Goal: Task Accomplishment & Management: Use online tool/utility

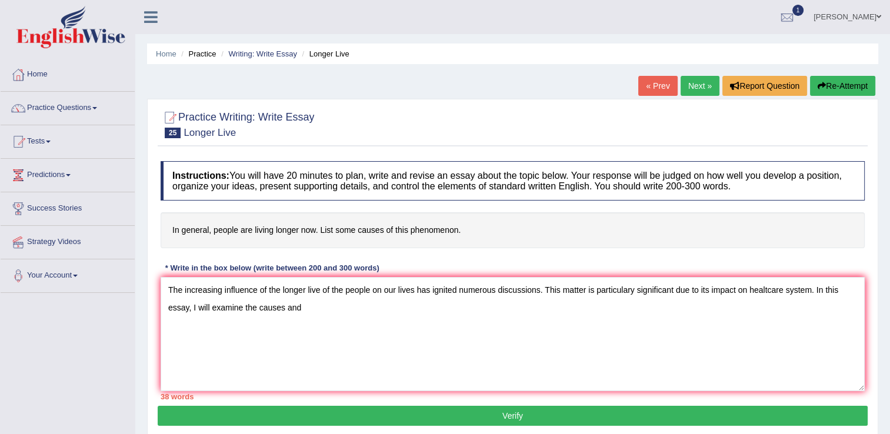
click at [314, 320] on textarea "The increasing influence of the longer live of the people on our lives has igni…" at bounding box center [513, 334] width 704 height 114
click at [401, 306] on textarea "The increasing influence of the longer live of the people on our lives has igni…" at bounding box center [513, 334] width 704 height 114
click at [440, 310] on textarea "The increasing influence of the longer live of the people on our lives has igni…" at bounding box center [513, 334] width 704 height 114
click at [814, 289] on textarea "The increasing influence of the longer live of the people on our lives has igni…" at bounding box center [513, 334] width 704 height 114
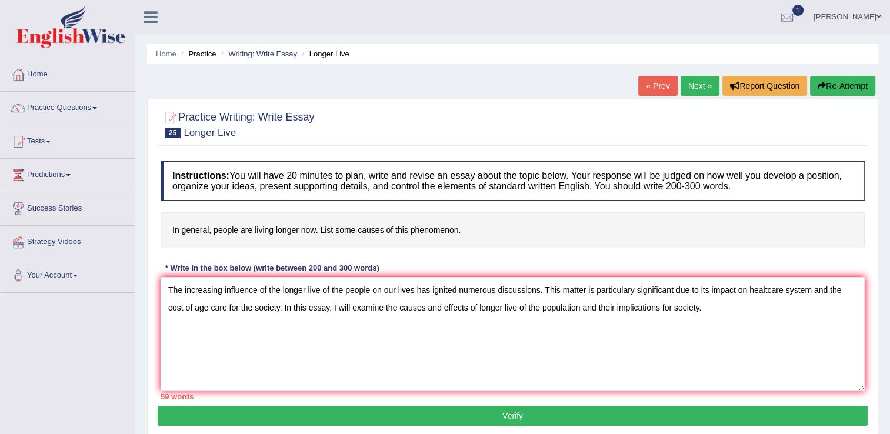
click at [543, 308] on textarea "The increasing influence of the longer live of the people on our lives has igni…" at bounding box center [513, 334] width 704 height 114
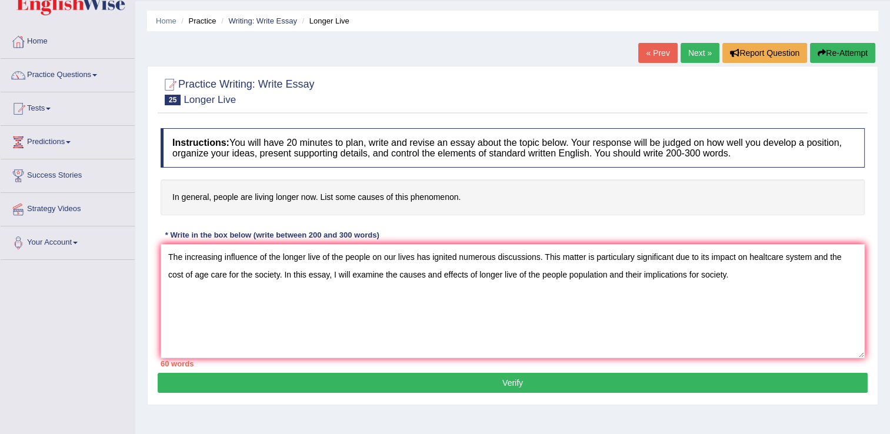
scroll to position [59, 0]
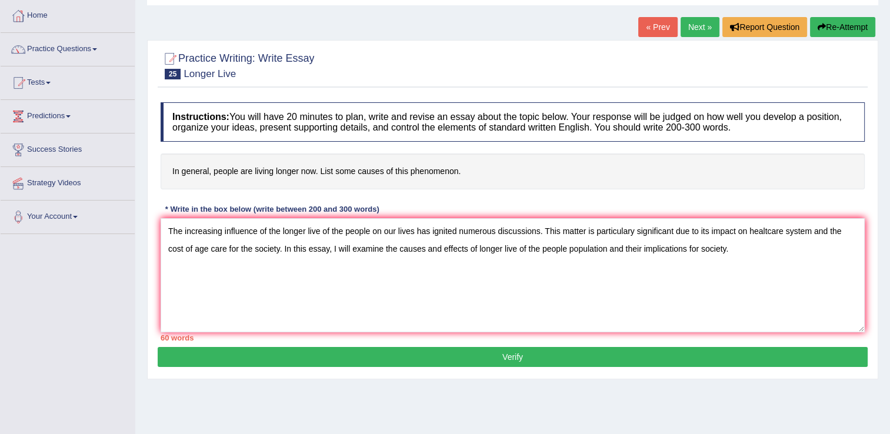
click at [757, 246] on textarea "The increasing influence of the longer live of the people on our lives has igni…" at bounding box center [513, 275] width 704 height 114
click at [752, 232] on textarea "The increasing influence of the longer live of the people on our lives has igni…" at bounding box center [513, 275] width 704 height 114
click at [468, 266] on textarea "The increasing influence of the longer live of the people on our lives has igni…" at bounding box center [513, 275] width 704 height 114
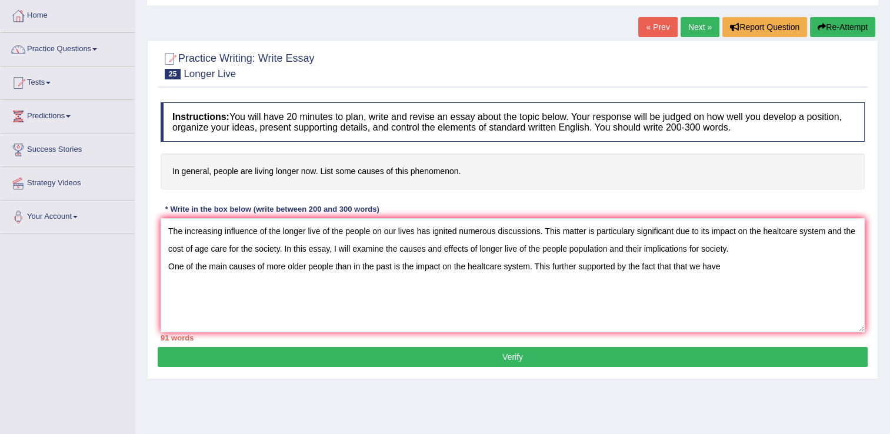
click at [705, 265] on textarea "The increasing influence of the longer live of the people on our lives has igni…" at bounding box center [513, 275] width 704 height 114
click at [704, 265] on textarea "The increasing influence of the longer live of the people on our lives has igni…" at bounding box center [513, 275] width 704 height 114
click at [727, 267] on textarea "The increasing influence of the longer live of the people on our lives has igni…" at bounding box center [513, 275] width 704 height 114
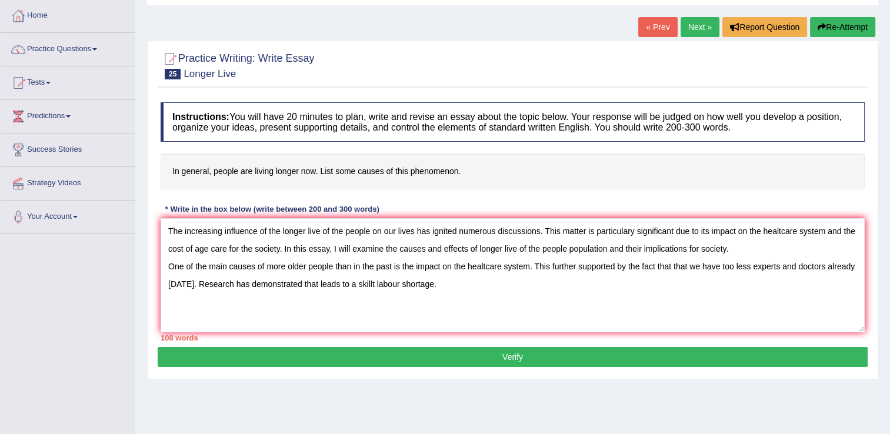
drag, startPoint x: 351, startPoint y: 284, endPoint x: 367, endPoint y: 285, distance: 15.9
click at [367, 285] on textarea "The increasing influence of the longer live of the people on our lives has igni…" at bounding box center [513, 275] width 704 height 114
drag, startPoint x: 350, startPoint y: 281, endPoint x: 373, endPoint y: 285, distance: 23.3
click at [373, 285] on textarea "The increasing influence of the longer live of the people on our lives has igni…" at bounding box center [513, 275] width 704 height 114
click at [438, 279] on textarea "The increasing influence of the longer live of the people on our lives has igni…" at bounding box center [513, 275] width 704 height 114
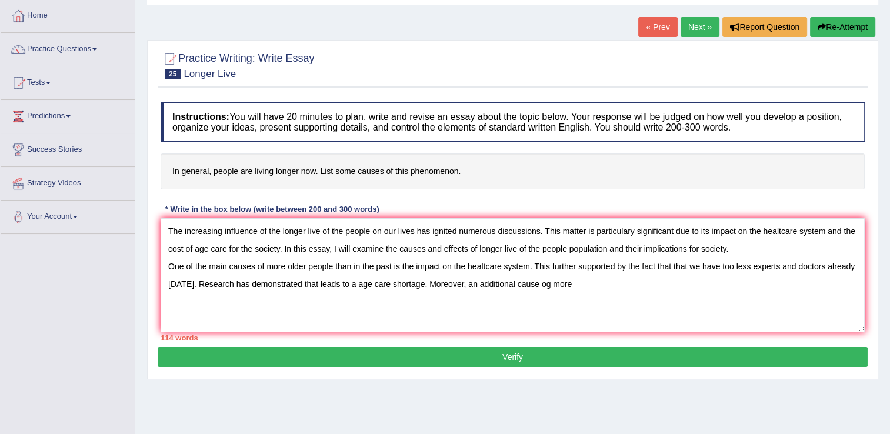
click at [541, 283] on textarea "The increasing influence of the longer live of the people on our lives has igni…" at bounding box center [513, 275] width 704 height 114
drag, startPoint x: 560, startPoint y: 285, endPoint x: 542, endPoint y: 284, distance: 18.8
click at [542, 284] on textarea "The increasing influence of the longer live of the people on our lives has igni…" at bounding box center [513, 275] width 704 height 114
click at [623, 283] on textarea "The increasing influence of the longer live of the people on our lives has igni…" at bounding box center [513, 275] width 704 height 114
click at [678, 286] on textarea "The increasing influence of the longer live of the people on our lives has igni…" at bounding box center [513, 275] width 704 height 114
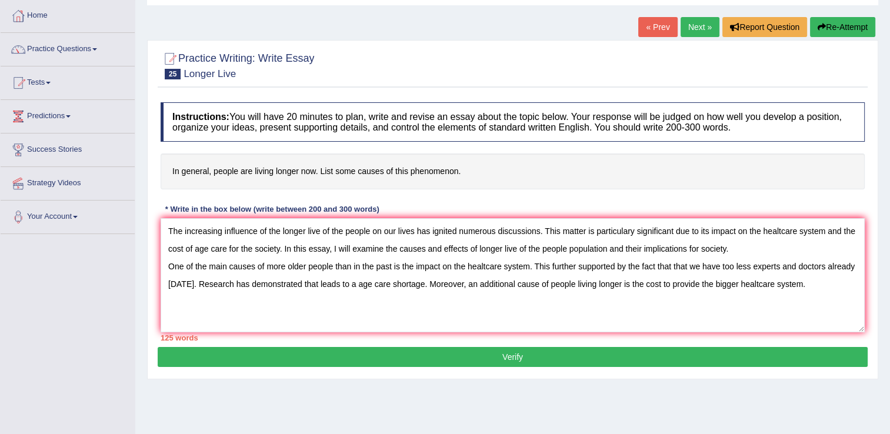
click at [619, 283] on textarea "The increasing influence of the longer live of the people on our lives has igni…" at bounding box center [513, 275] width 704 height 114
click at [615, 285] on textarea "The increasing influence of the longer live of the people on our lives has igni…" at bounding box center [513, 275] width 704 height 114
click at [671, 283] on textarea "The increasing influence of the longer live of the people on our lives has igni…" at bounding box center [513, 275] width 704 height 114
drag, startPoint x: 656, startPoint y: 283, endPoint x: 677, endPoint y: 280, distance: 21.4
click at [677, 280] on textarea "The increasing influence of the longer live of the people on our lives has igni…" at bounding box center [513, 275] width 704 height 114
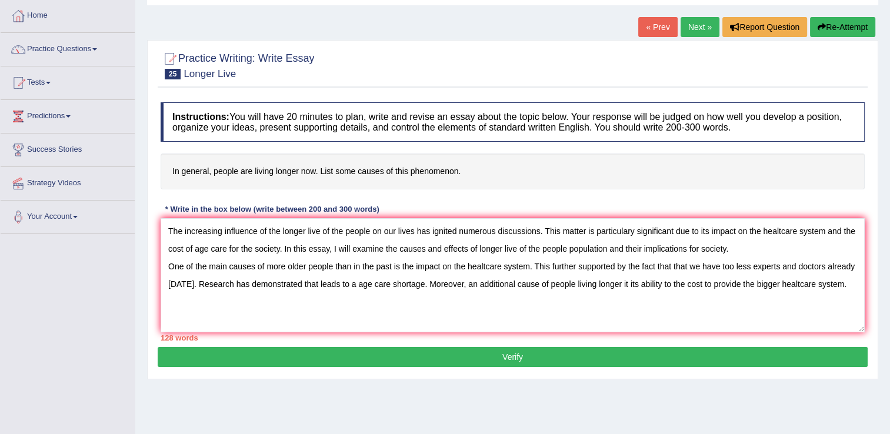
click at [687, 297] on textarea "The increasing influence of the longer live of the people on our lives has igni…" at bounding box center [513, 275] width 704 height 114
drag, startPoint x: 655, startPoint y: 283, endPoint x: 693, endPoint y: 281, distance: 37.8
click at [693, 281] on textarea "The increasing influence of the longer live of the people on our lives has igni…" at bounding box center [513, 275] width 704 height 114
click at [656, 282] on textarea "The increasing influence of the longer live of the people on our lives has igni…" at bounding box center [513, 275] width 704 height 114
drag, startPoint x: 694, startPoint y: 283, endPoint x: 664, endPoint y: 279, distance: 30.4
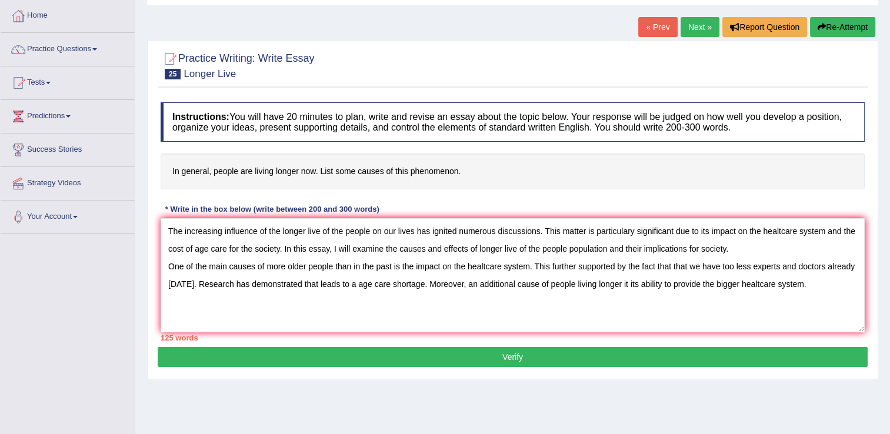
click at [664, 279] on textarea "The increasing influence of the longer live of the people on our lives has igni…" at bounding box center [513, 275] width 704 height 114
click at [745, 285] on textarea "The increasing influence of the longer live of the people on our lives has igni…" at bounding box center [513, 275] width 704 height 114
click at [765, 298] on textarea "The increasing influence of the longer live of the people on our lives has igni…" at bounding box center [513, 275] width 704 height 114
click at [843, 285] on textarea "The increasing influence of the longer live of the people on our lives has igni…" at bounding box center [513, 275] width 704 height 114
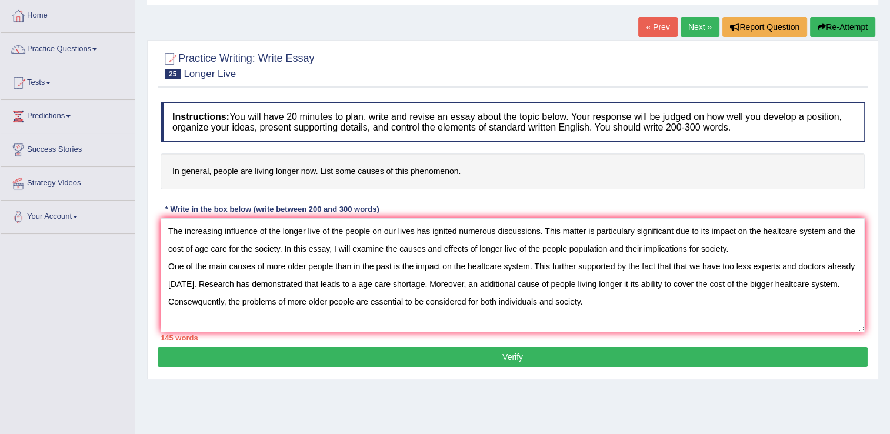
click at [766, 245] on textarea "The increasing influence of the longer live of the people on our lives has igni…" at bounding box center [513, 275] width 704 height 114
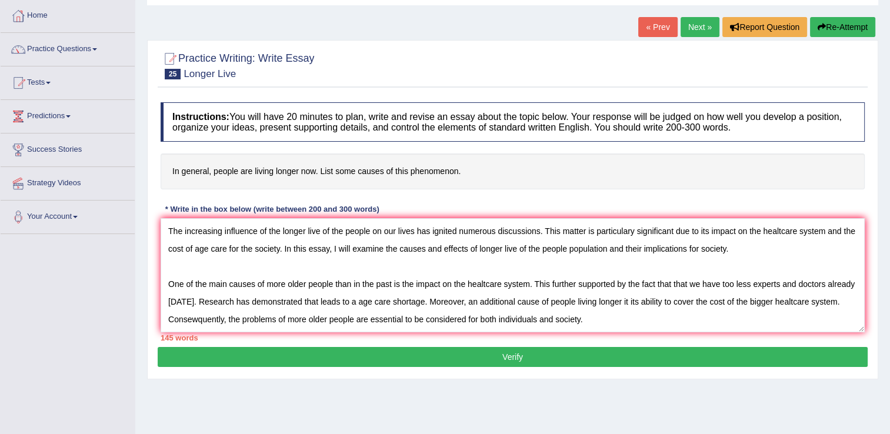
scroll to position [17, 0]
click at [632, 302] on textarea "The increasing influence of the longer live of the people on our lives has igni…" at bounding box center [513, 275] width 704 height 114
click at [228, 268] on textarea "The increasing influence of the longer live of the people on our lives has igni…" at bounding box center [513, 275] width 704 height 114
click at [181, 289] on textarea "The increasing influence of the longer live of the people on our lives has igni…" at bounding box center [513, 275] width 704 height 114
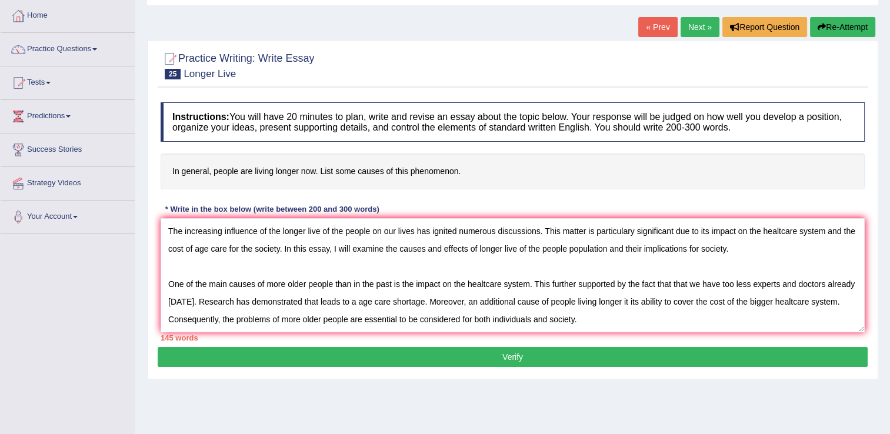
click at [181, 293] on textarea "The increasing influence of the longer live of the people on our lives has igni…" at bounding box center [513, 275] width 704 height 114
click at [170, 293] on textarea "The increasing influence of the longer live of the people on our lives has igni…" at bounding box center [513, 275] width 704 height 114
click at [171, 289] on textarea "The increasing influence of the longer live of the people on our lives has igni…" at bounding box center [513, 275] width 704 height 114
click at [169, 295] on textarea "The increasing influence of the longer live of the people on our lives has igni…" at bounding box center [513, 275] width 704 height 114
click at [176, 279] on textarea "The increasing influence of the longer live of the people on our lives has igni…" at bounding box center [513, 275] width 704 height 114
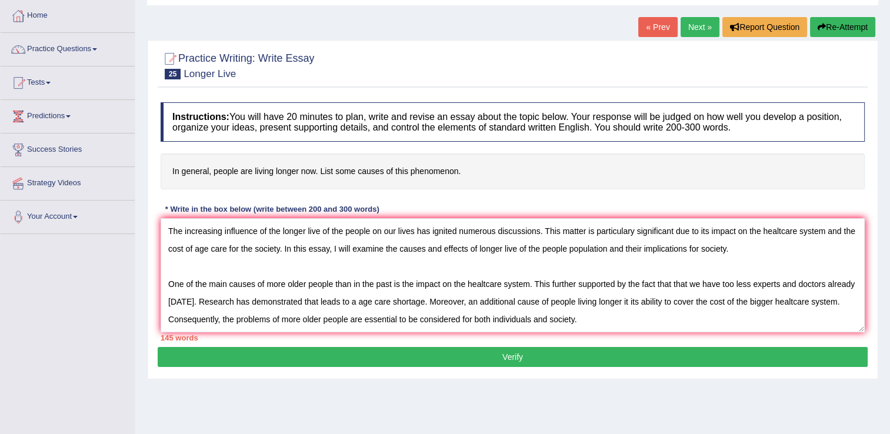
click at [620, 272] on textarea "The increasing influence of the longer live of the people on our lives has igni…" at bounding box center [513, 275] width 704 height 114
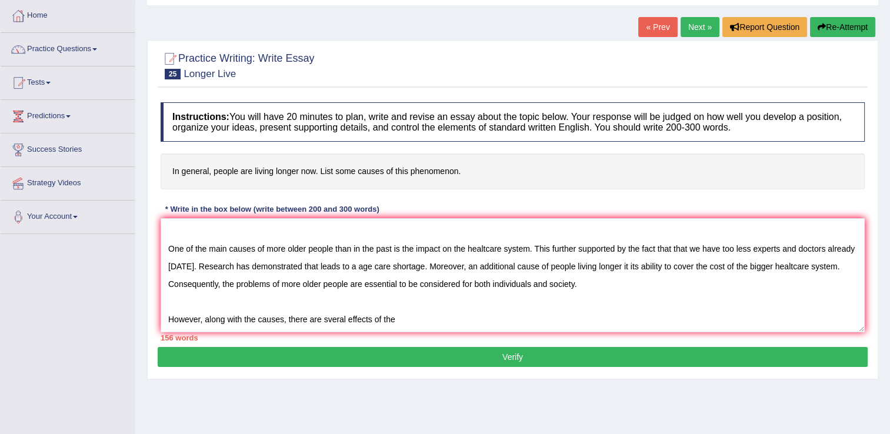
click at [325, 293] on textarea "The increasing influence of the longer live of the people on our lives has igni…" at bounding box center [513, 275] width 704 height 114
click at [348, 305] on textarea "The increasing influence of the longer live of the people on our lives has igni…" at bounding box center [513, 275] width 704 height 114
click at [402, 300] on textarea "The increasing influence of the longer live of the people on our lives has igni…" at bounding box center [513, 275] width 704 height 114
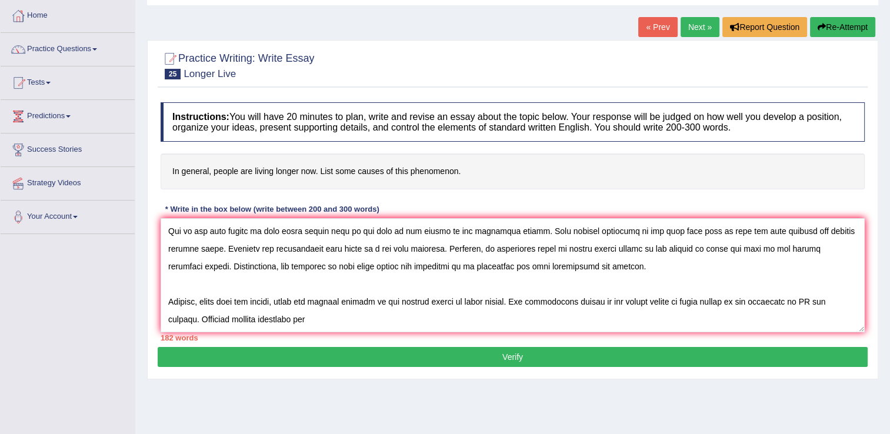
click at [301, 311] on textarea at bounding box center [513, 275] width 704 height 114
click at [317, 312] on textarea at bounding box center [513, 275] width 704 height 114
click at [334, 311] on textarea at bounding box center [513, 275] width 704 height 114
click at [375, 312] on textarea at bounding box center [513, 275] width 704 height 114
click at [355, 311] on textarea at bounding box center [513, 275] width 704 height 114
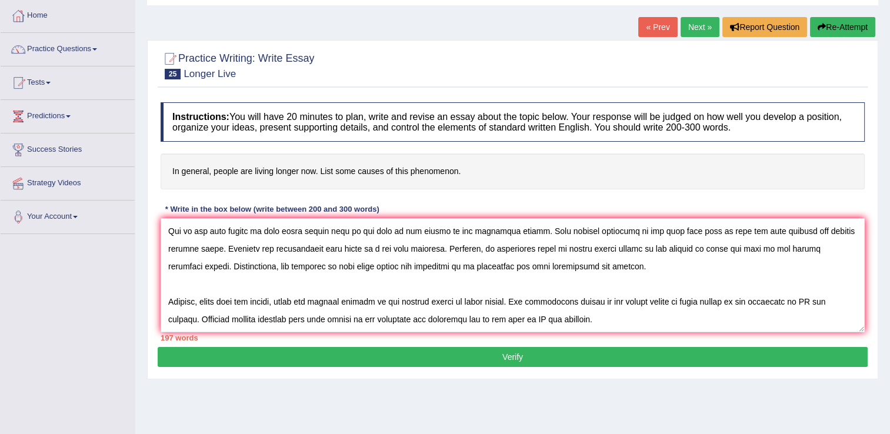
click at [428, 325] on textarea at bounding box center [513, 275] width 704 height 114
click at [484, 226] on textarea at bounding box center [513, 275] width 704 height 114
click at [538, 248] on textarea at bounding box center [513, 275] width 704 height 114
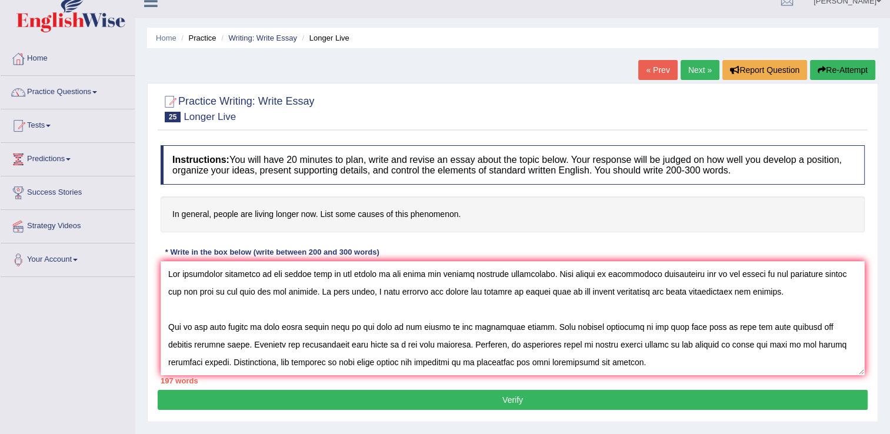
scroll to position [0, 0]
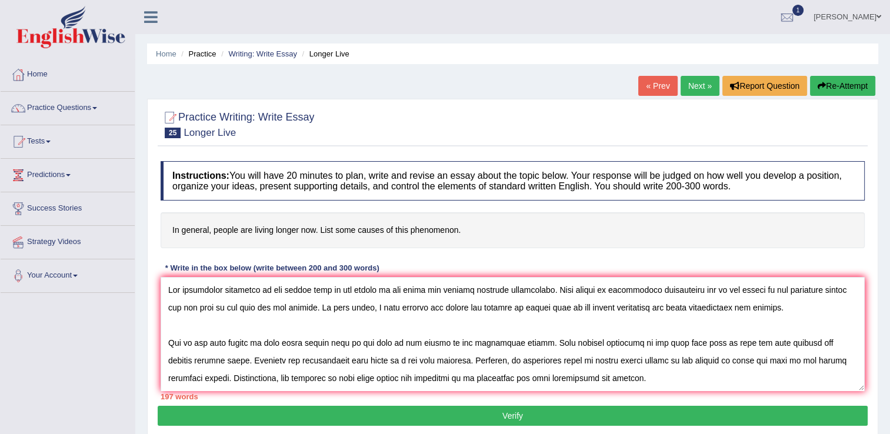
click at [783, 289] on textarea at bounding box center [513, 334] width 704 height 114
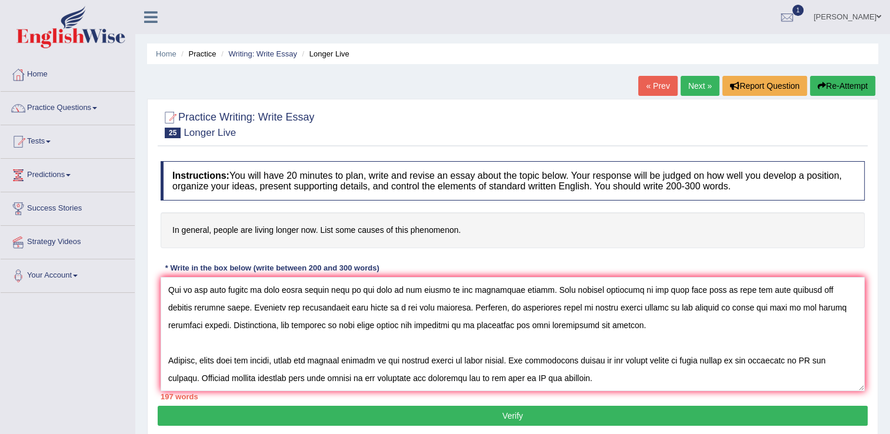
click at [813, 299] on textarea at bounding box center [513, 334] width 704 height 114
click at [398, 326] on textarea at bounding box center [513, 334] width 704 height 114
click at [416, 328] on textarea at bounding box center [513, 334] width 704 height 114
click at [515, 352] on textarea at bounding box center [513, 334] width 704 height 114
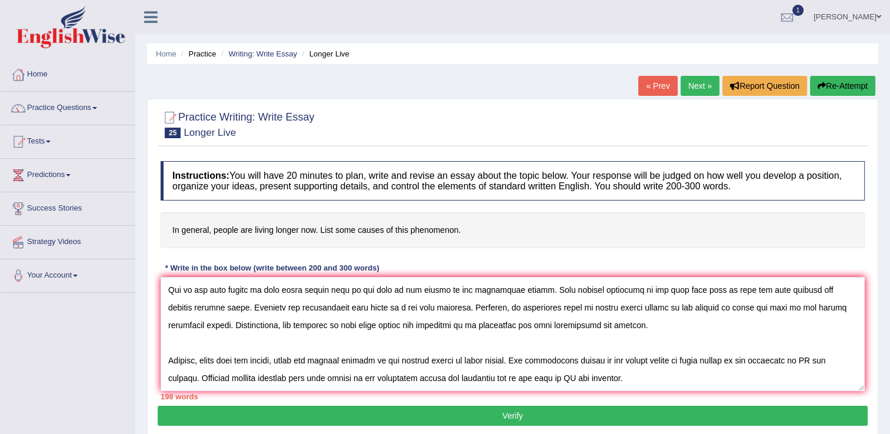
click at [640, 328] on textarea at bounding box center [513, 334] width 704 height 114
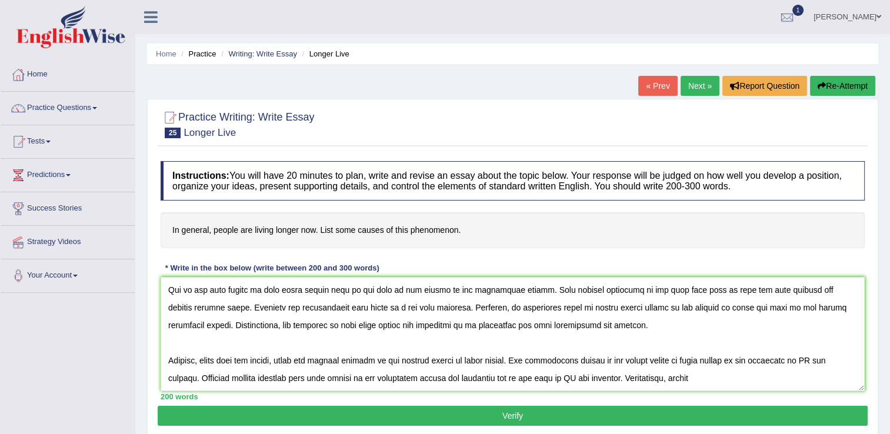
click at [673, 328] on textarea at bounding box center [513, 334] width 704 height 114
drag, startPoint x: 743, startPoint y: 326, endPoint x: 710, endPoint y: 331, distance: 33.8
click at [708, 331] on textarea at bounding box center [513, 334] width 704 height 114
click at [802, 324] on textarea at bounding box center [513, 334] width 704 height 114
click at [830, 323] on textarea at bounding box center [513, 334] width 704 height 114
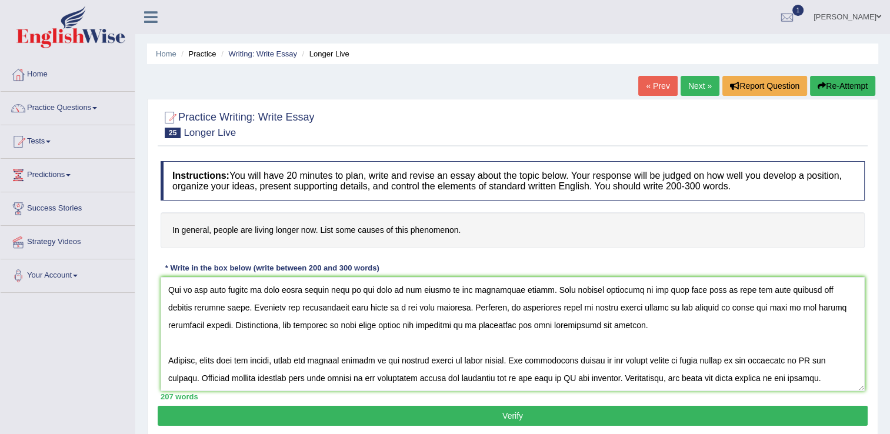
click at [829, 323] on textarea at bounding box center [513, 334] width 704 height 114
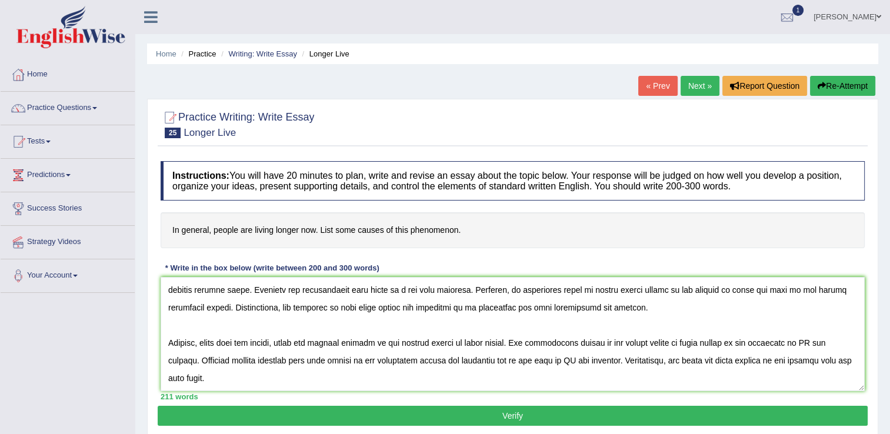
click at [238, 344] on textarea at bounding box center [513, 334] width 704 height 114
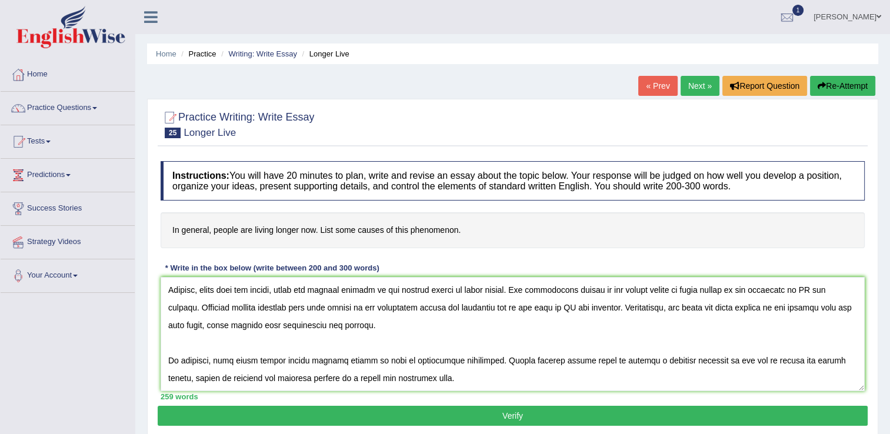
scroll to position [176, 0]
type textarea "The increasing influence of the longer live of the people on our lives has igni…"
click at [466, 420] on button "Verify" at bounding box center [513, 416] width 710 height 20
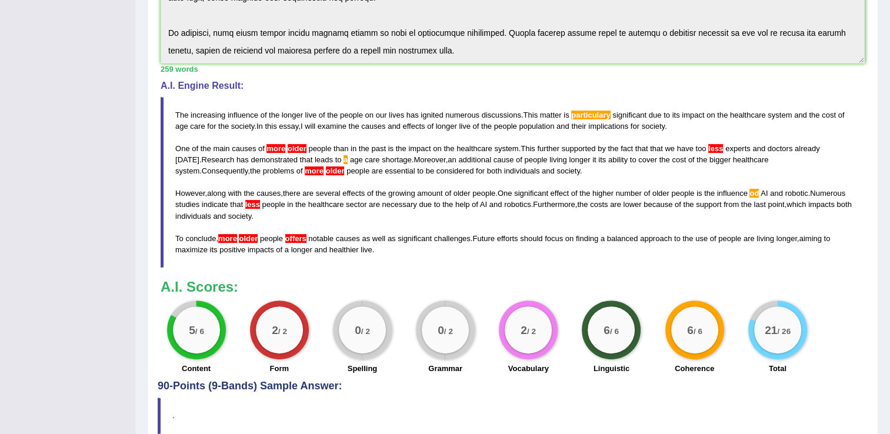
scroll to position [294, 0]
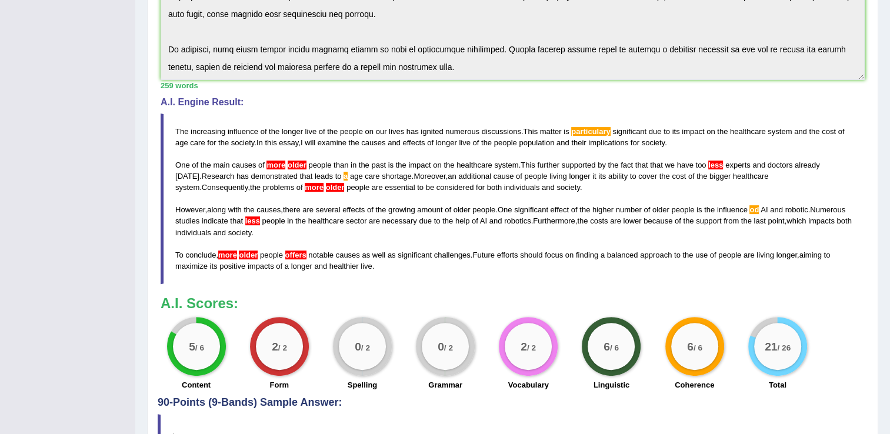
click at [587, 133] on span "particulary" at bounding box center [590, 131] width 39 height 9
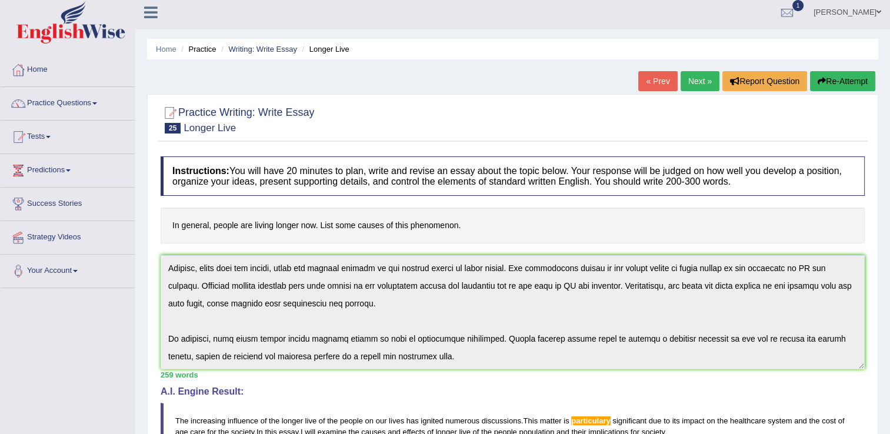
scroll to position [0, 0]
